Goal: Transaction & Acquisition: Purchase product/service

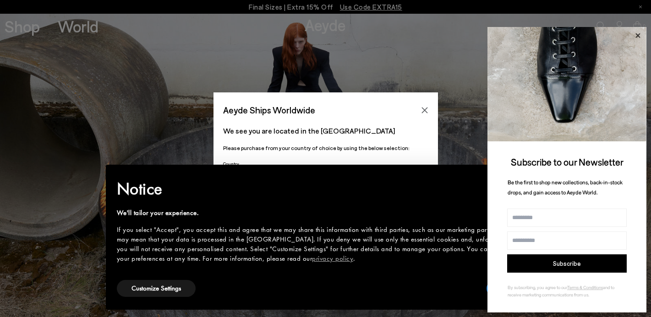
click at [639, 35] on icon at bounding box center [637, 35] width 5 height 5
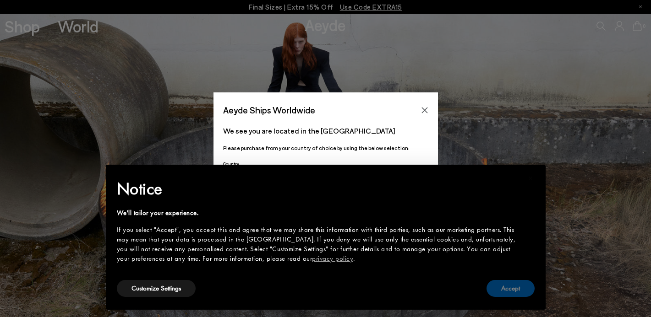
click at [513, 285] on button "Accept" at bounding box center [510, 288] width 48 height 17
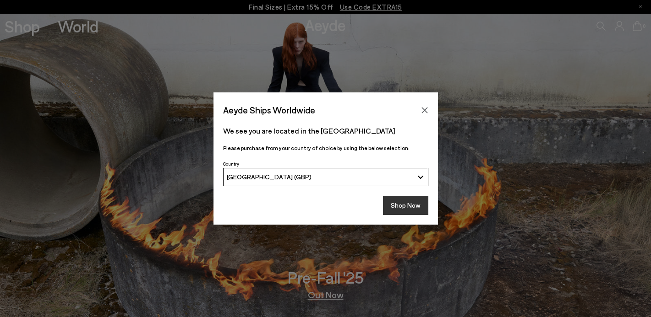
click at [405, 202] on button "Shop Now" at bounding box center [405, 205] width 45 height 19
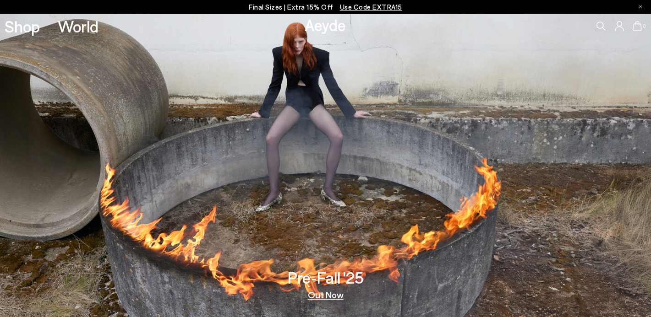
click at [321, 296] on link "Out Now" at bounding box center [326, 294] width 36 height 9
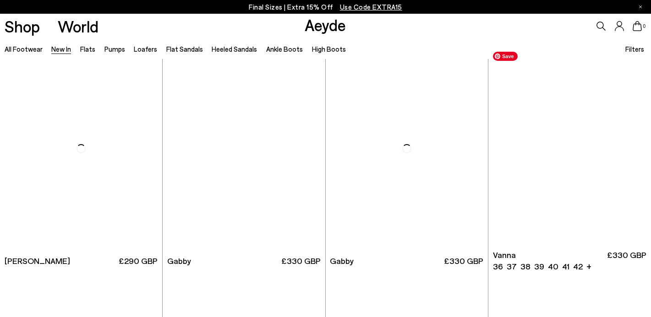
scroll to position [1175, 0]
